Goal: Task Accomplishment & Management: Complete application form

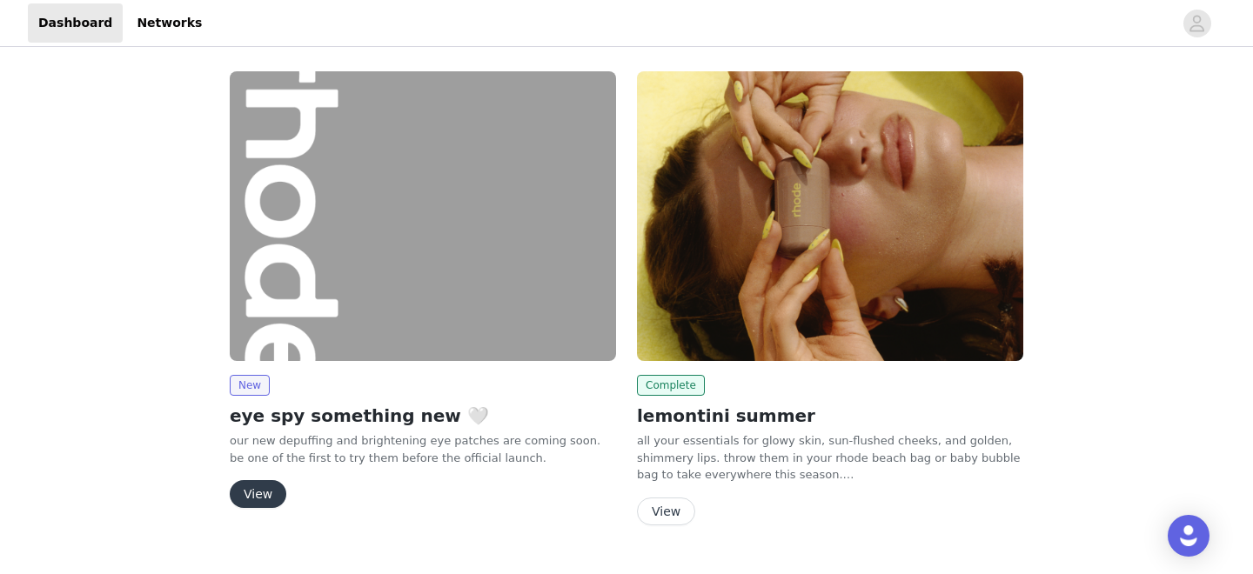
click at [277, 505] on button "View" at bounding box center [258, 494] width 57 height 28
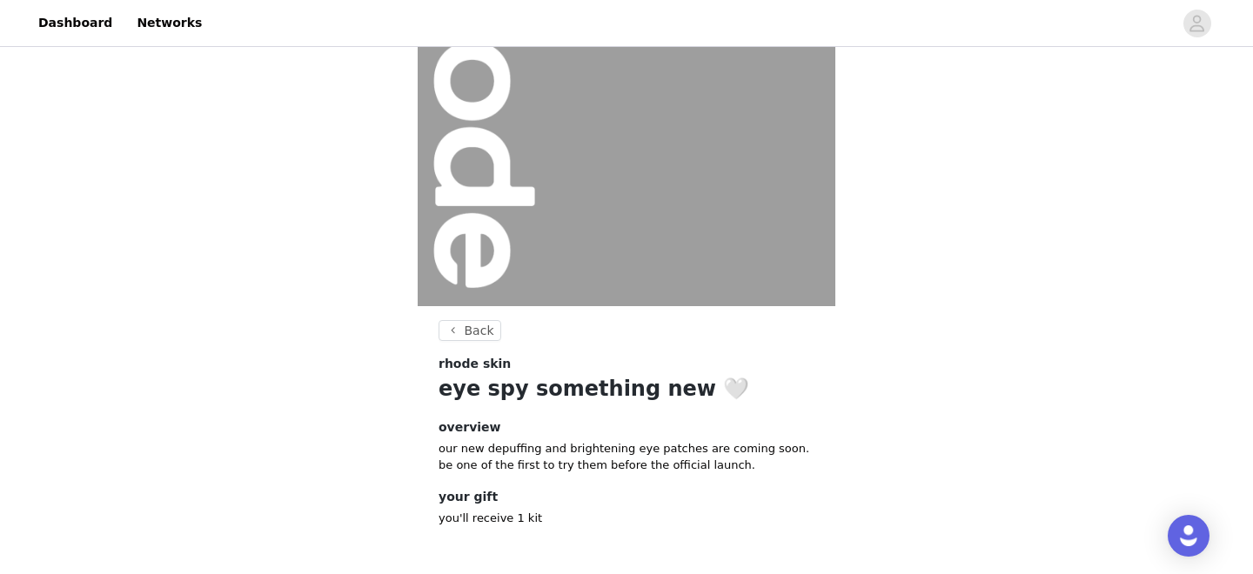
scroll to position [233, 0]
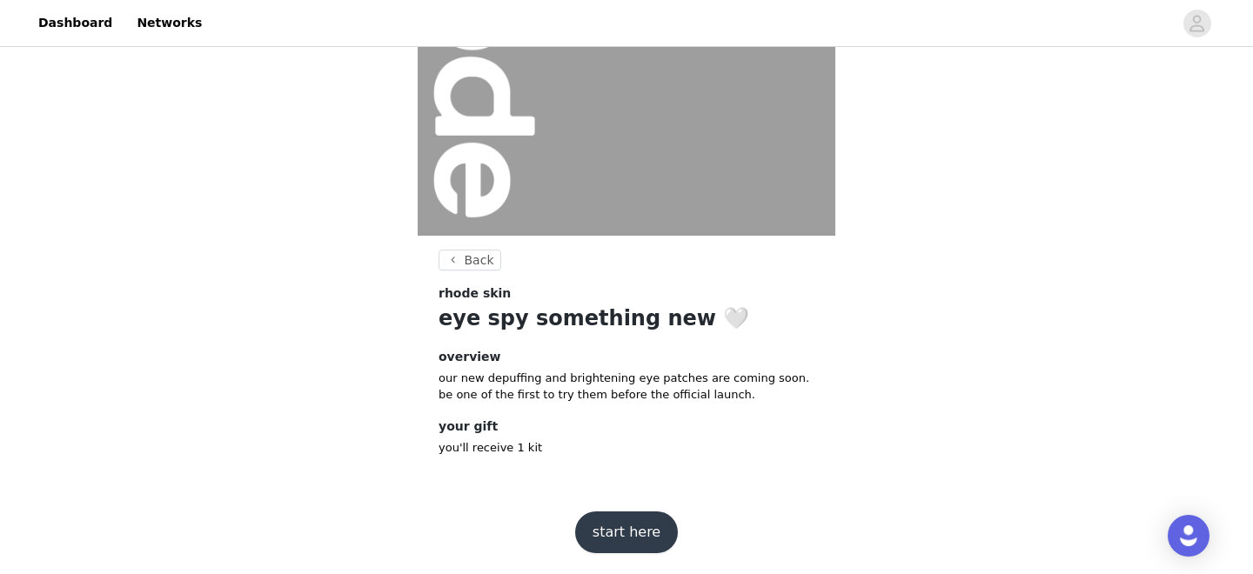
click at [629, 518] on button "start here" at bounding box center [626, 532] width 103 height 42
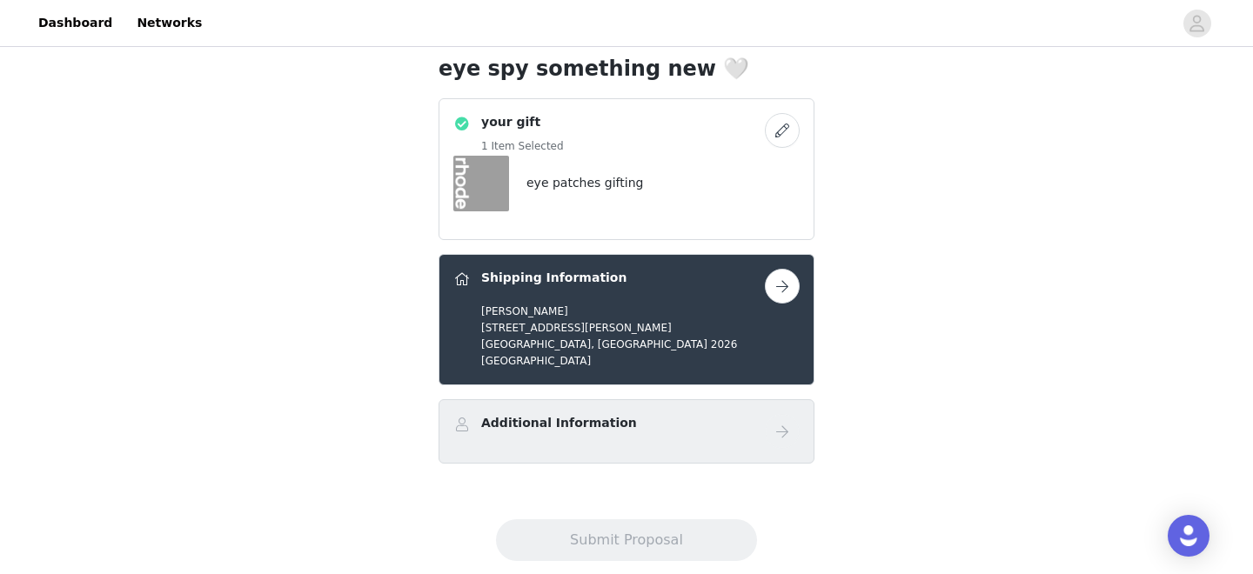
scroll to position [465, 0]
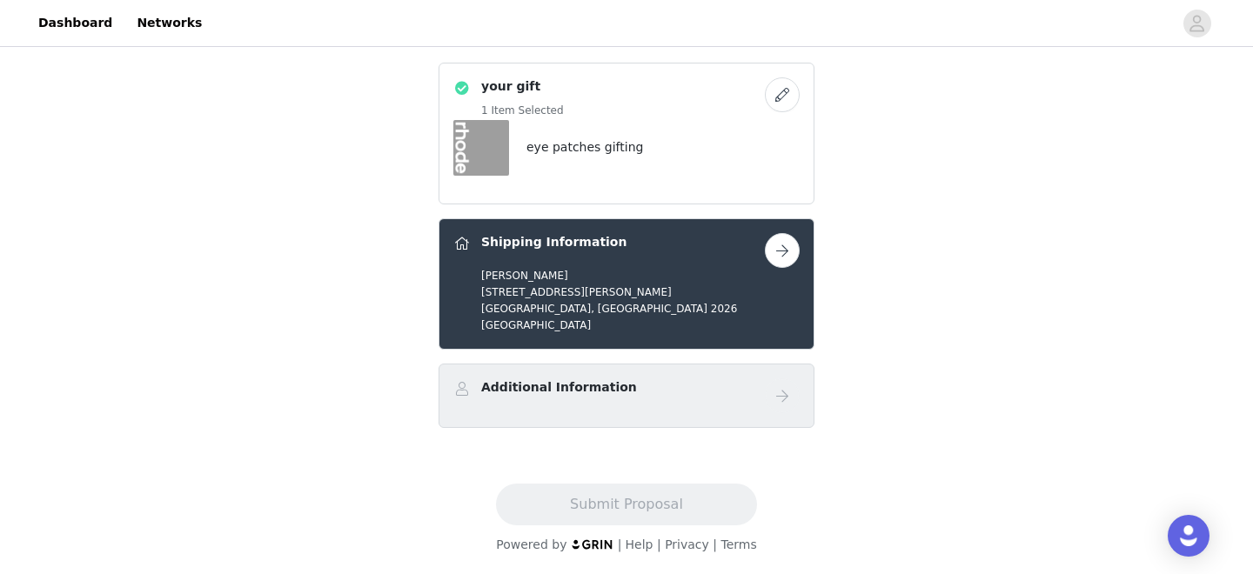
click at [639, 392] on div "Additional Information" at bounding box center [608, 390] width 311 height 25
click at [783, 247] on button "button" at bounding box center [782, 250] width 35 height 35
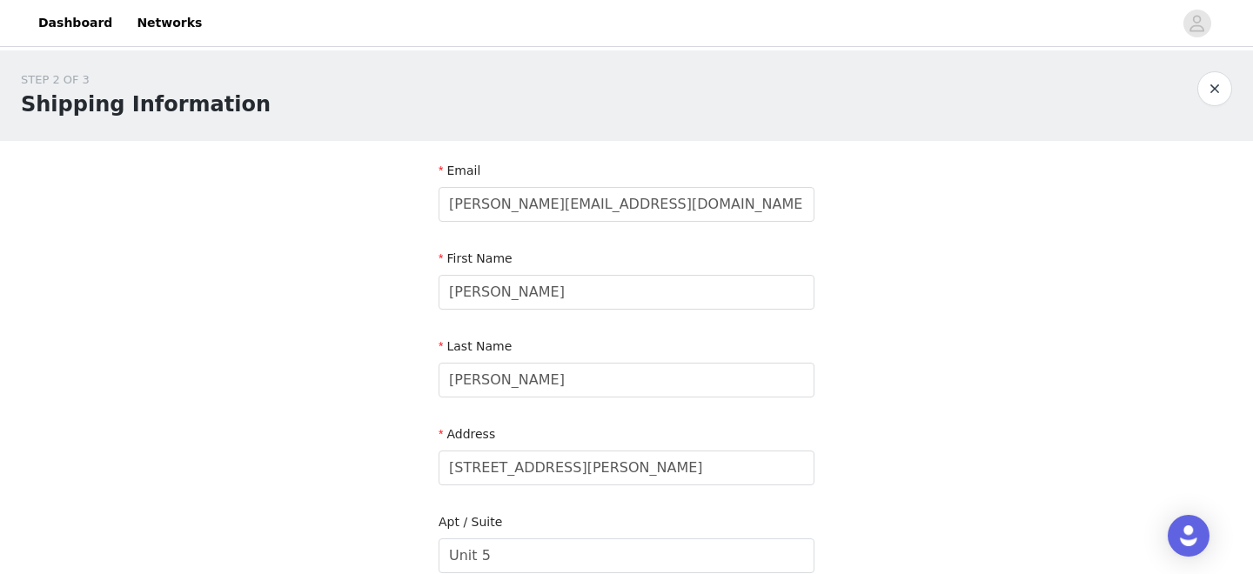
scroll to position [611, 0]
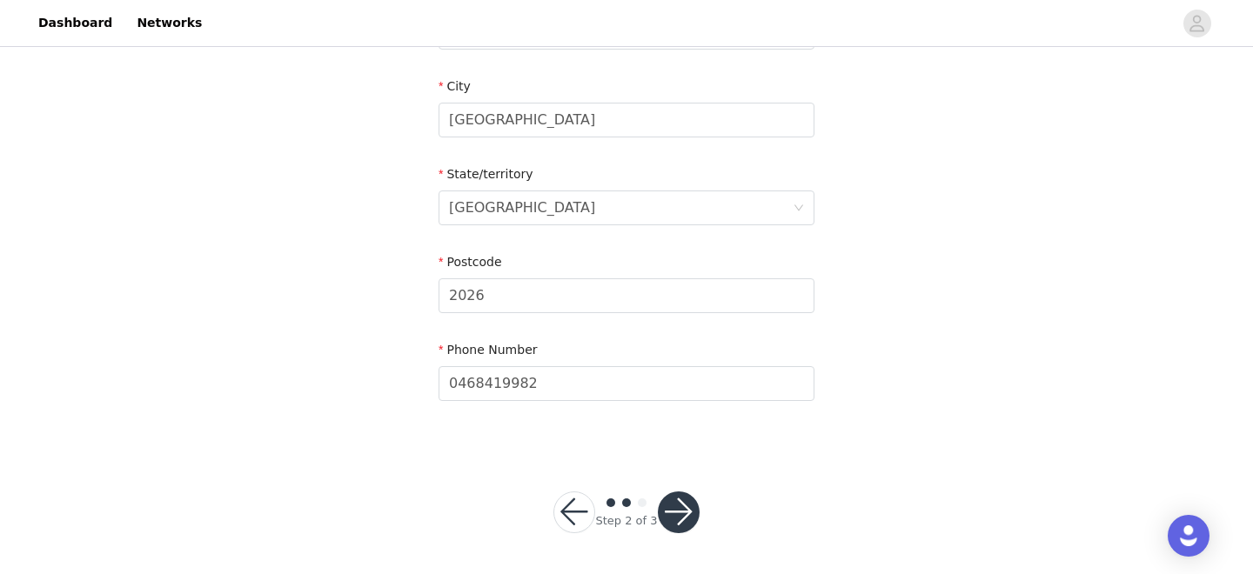
click at [672, 502] on button "button" at bounding box center [679, 512] width 42 height 42
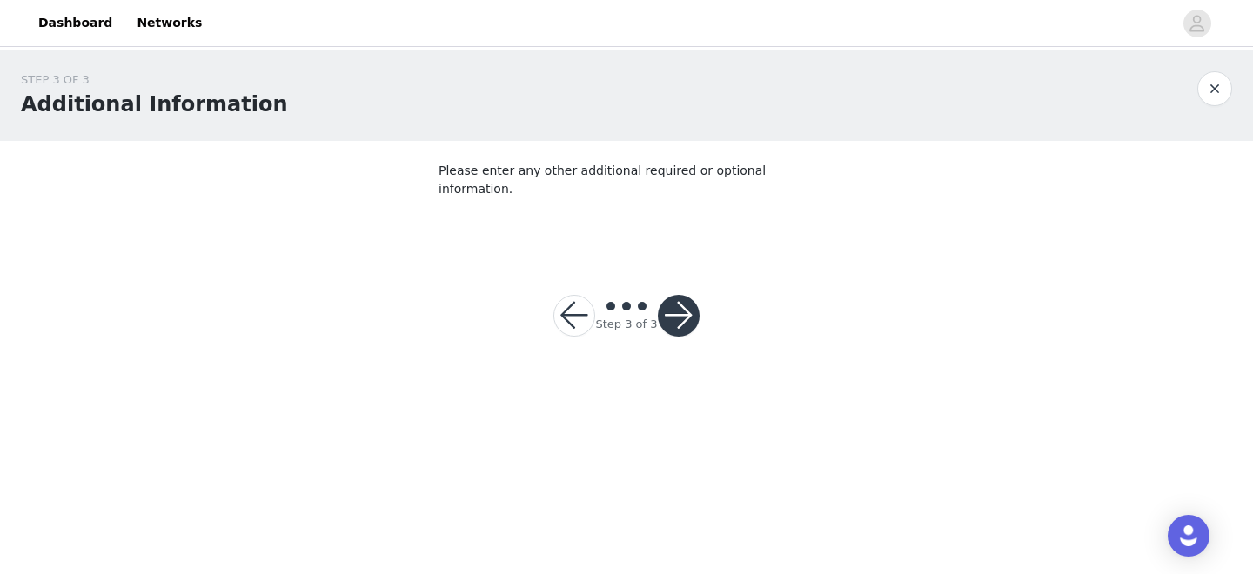
click at [682, 297] on button "button" at bounding box center [679, 316] width 42 height 42
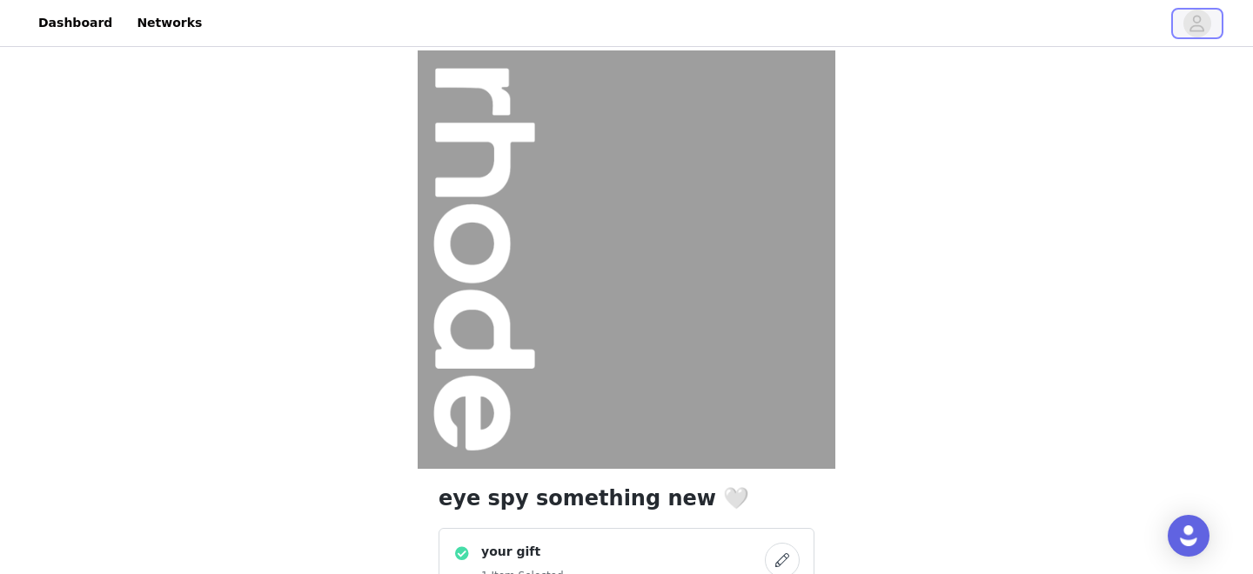
click at [1196, 30] on icon "avatar" at bounding box center [1197, 23] width 15 height 17
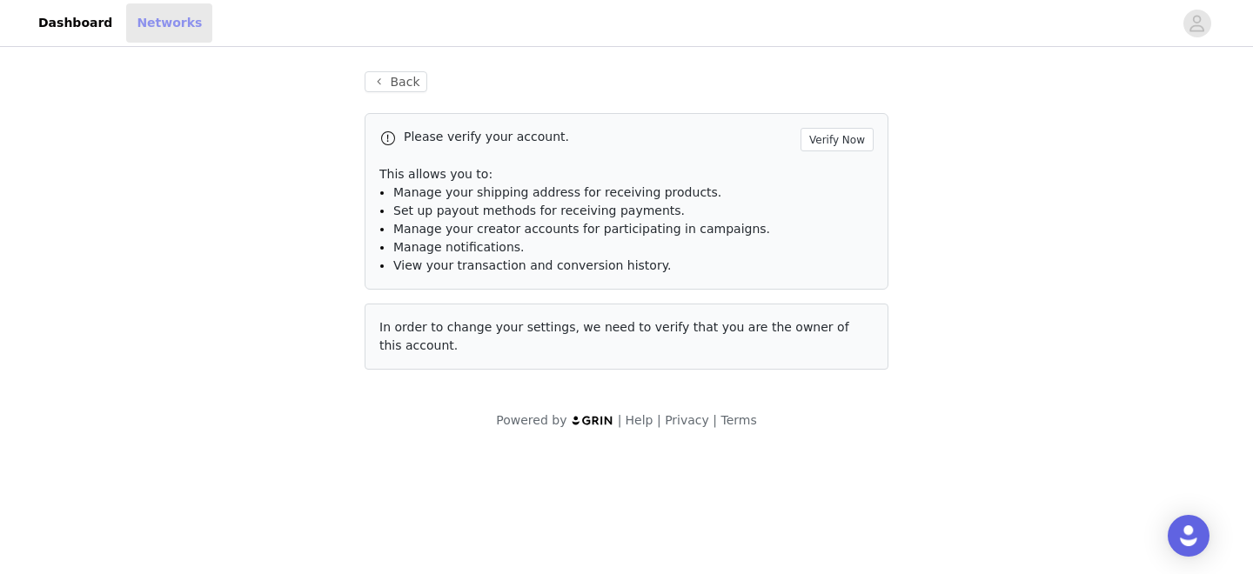
click at [138, 18] on link "Networks" at bounding box center [169, 22] width 86 height 39
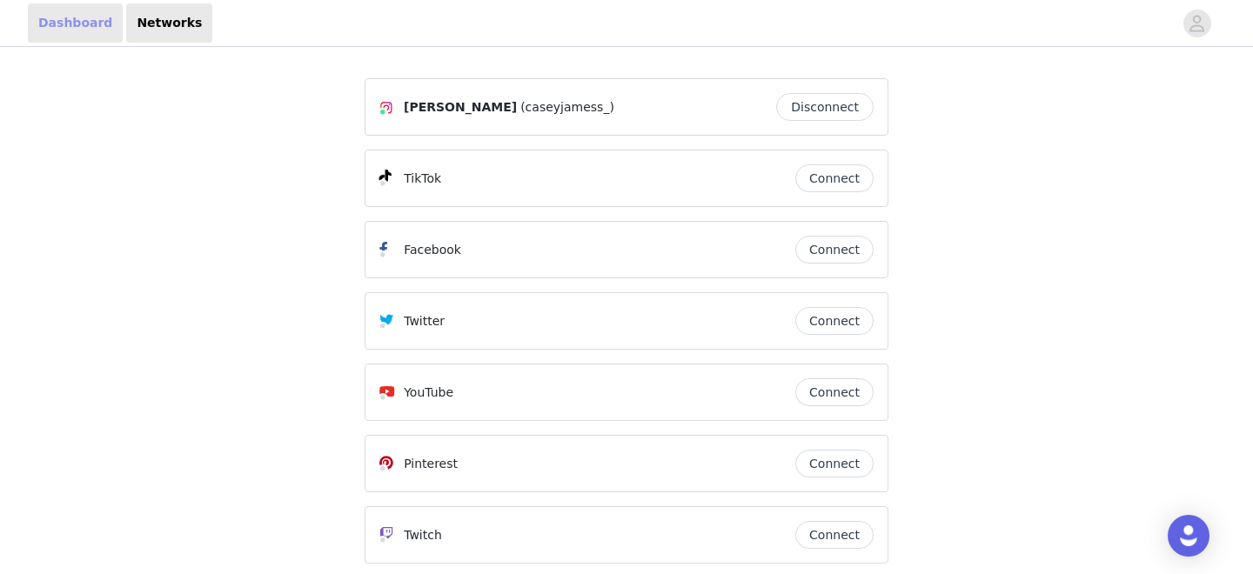
click at [73, 31] on link "Dashboard" at bounding box center [75, 22] width 95 height 39
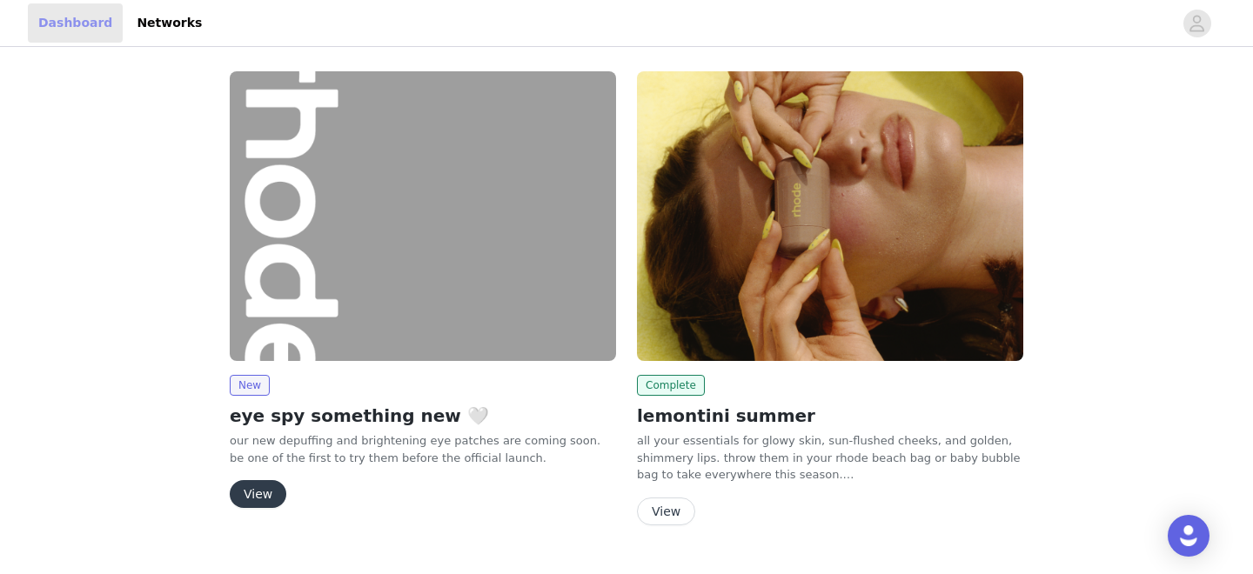
scroll to position [38, 0]
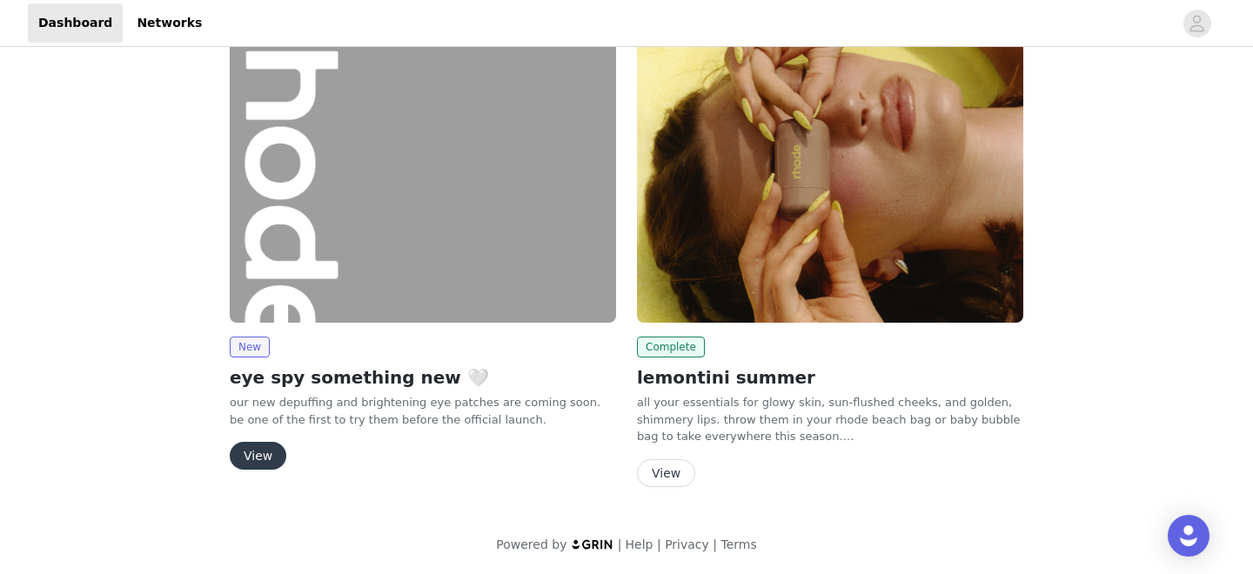
click at [660, 478] on button "View" at bounding box center [666, 473] width 58 height 28
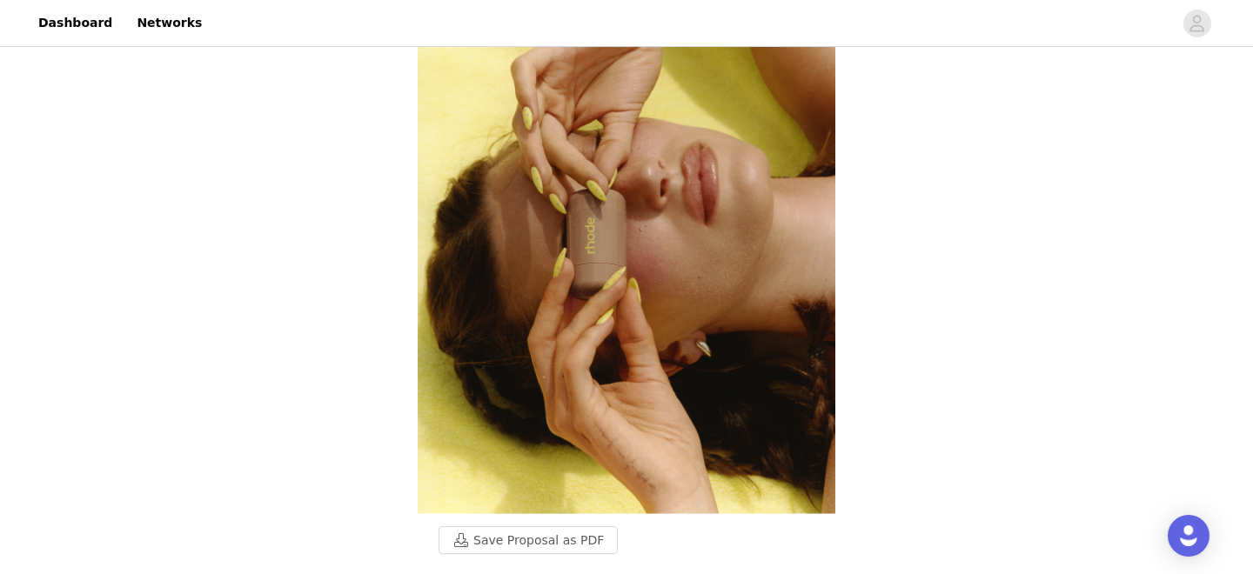
scroll to position [131, 0]
